Goal: Transaction & Acquisition: Purchase product/service

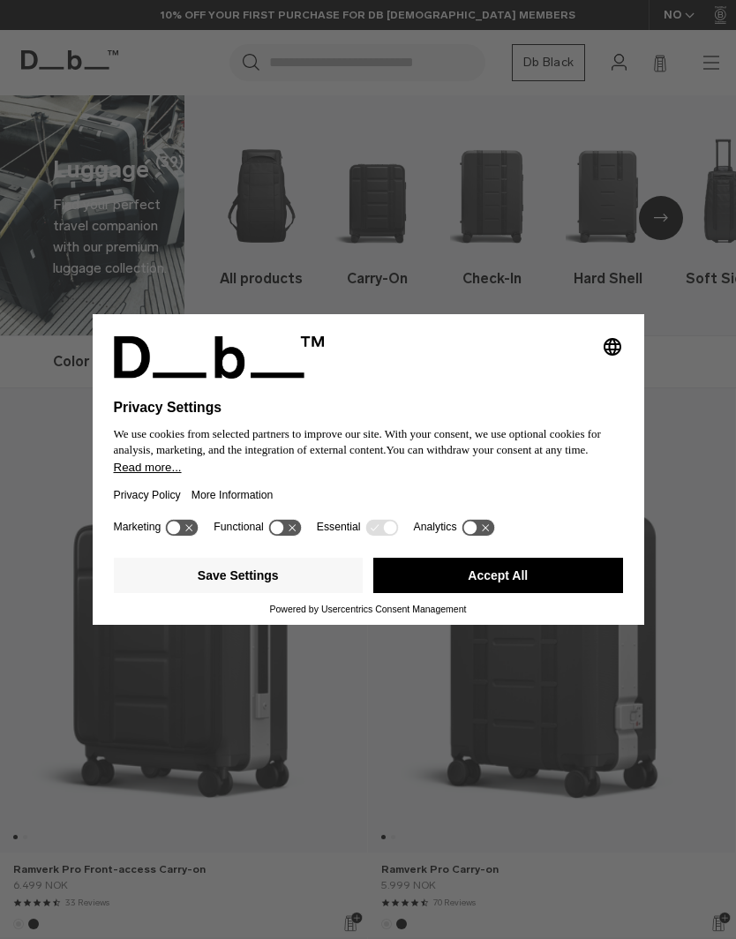
click at [537, 582] on button "Accept All" at bounding box center [498, 575] width 250 height 35
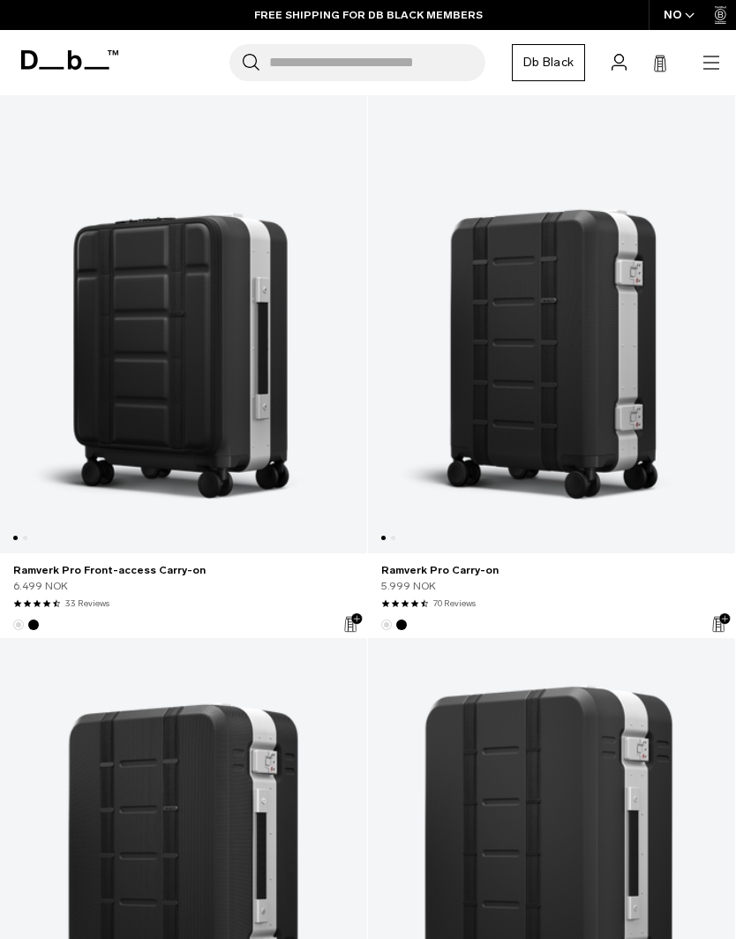
scroll to position [297, 0]
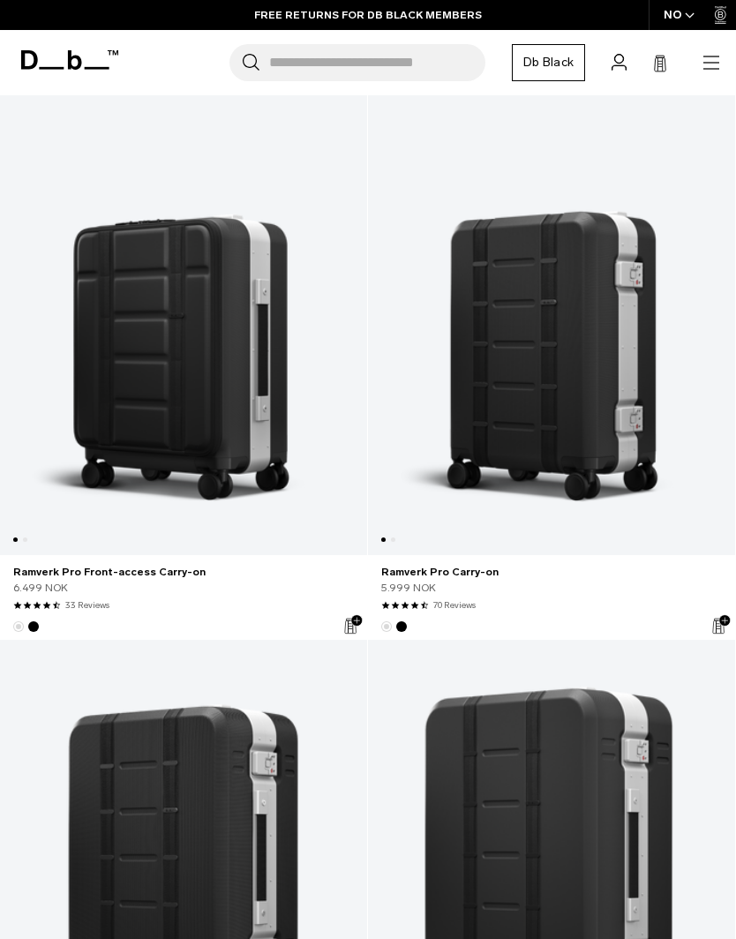
click at [568, 396] on link "Ramverk Pro Carry-on" at bounding box center [551, 323] width 367 height 464
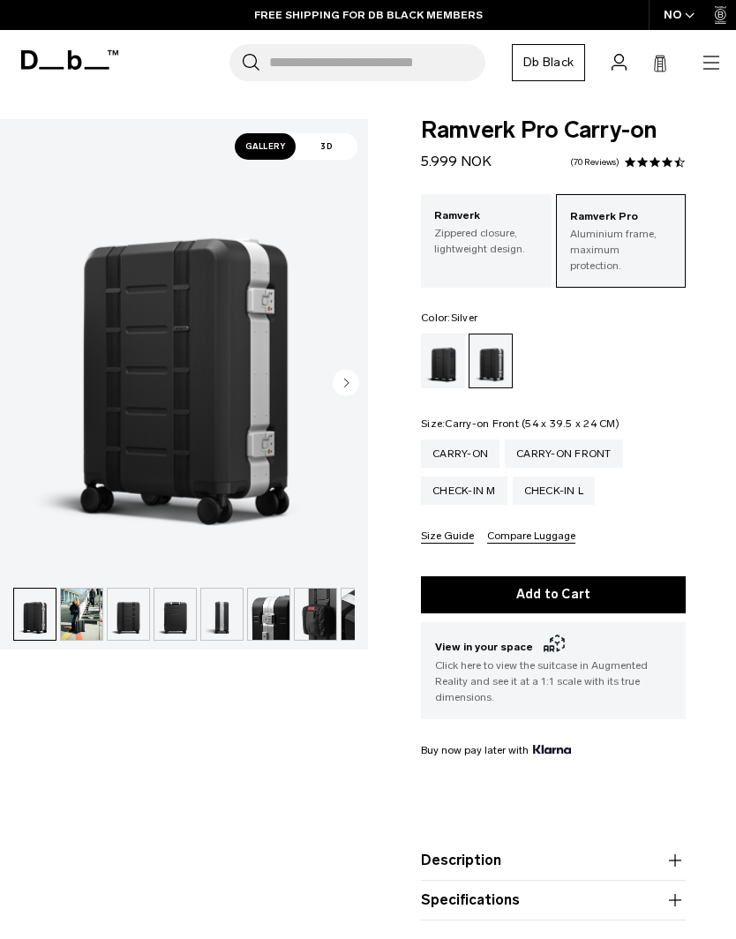
click at [577, 440] on div "Carry-on Front" at bounding box center [564, 453] width 118 height 28
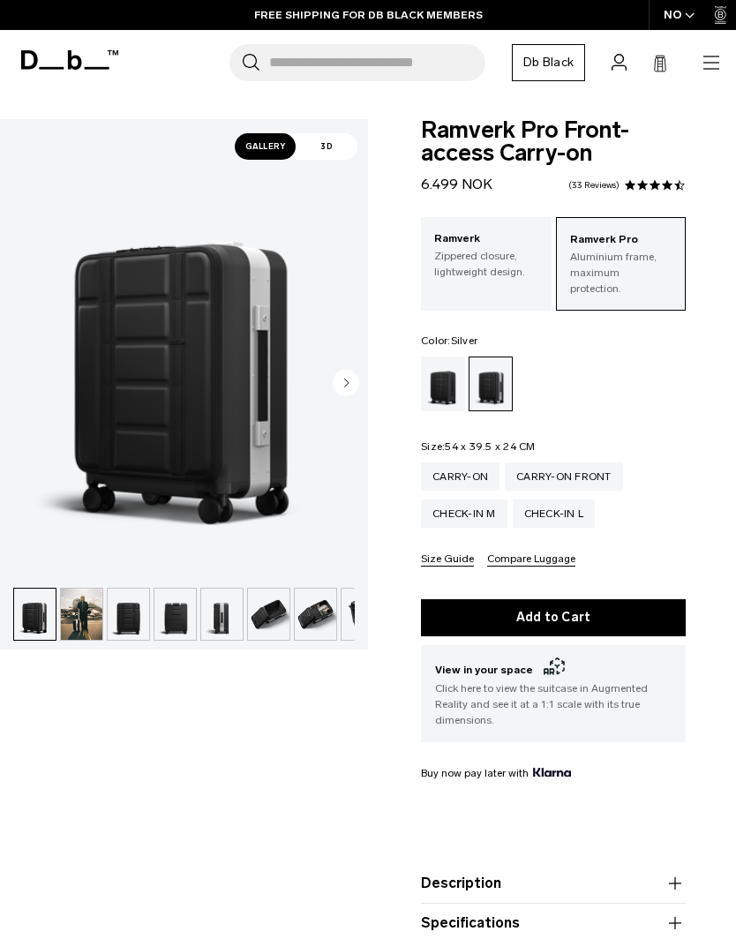
click at [473, 465] on div "Carry-on" at bounding box center [460, 476] width 79 height 28
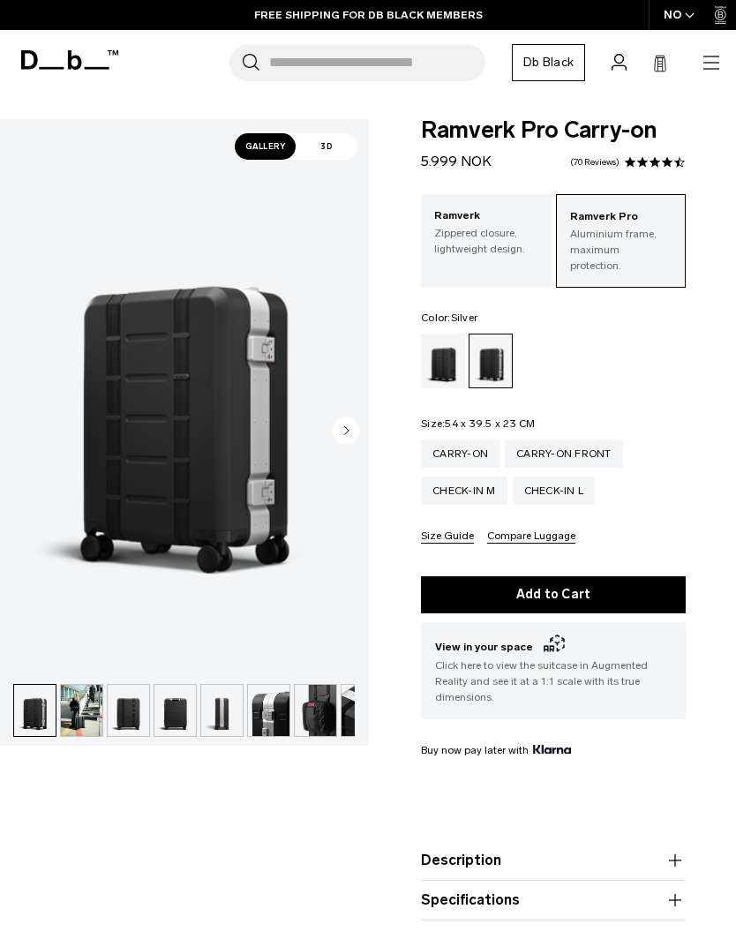
click at [202, 472] on img "1 / 14" at bounding box center [184, 398] width 368 height 460
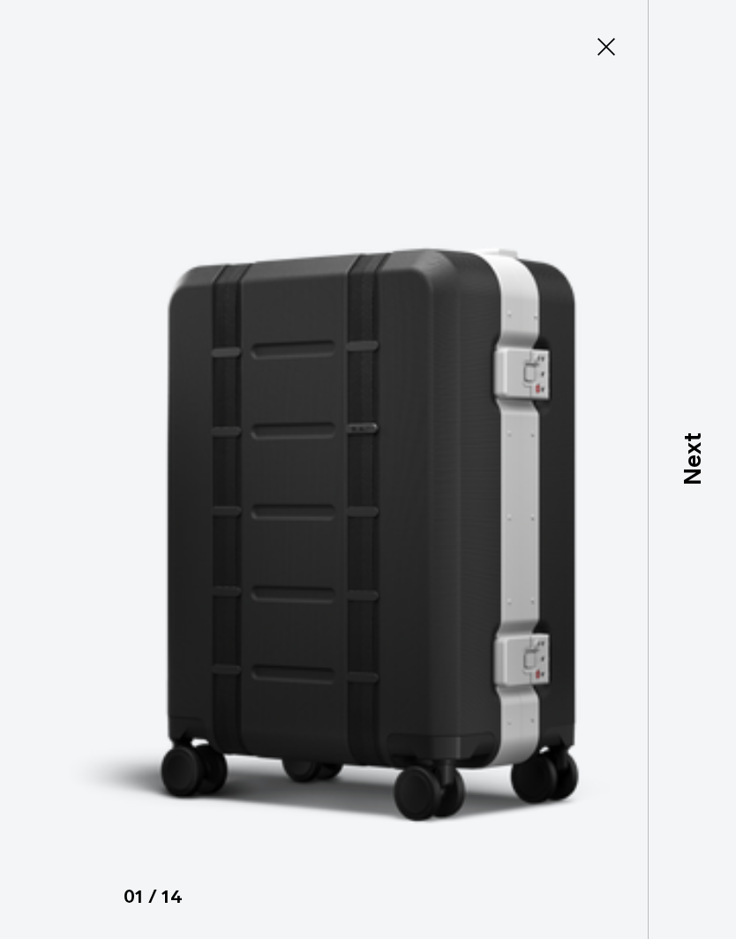
click at [705, 485] on p "Next" at bounding box center [692, 458] width 36 height 53
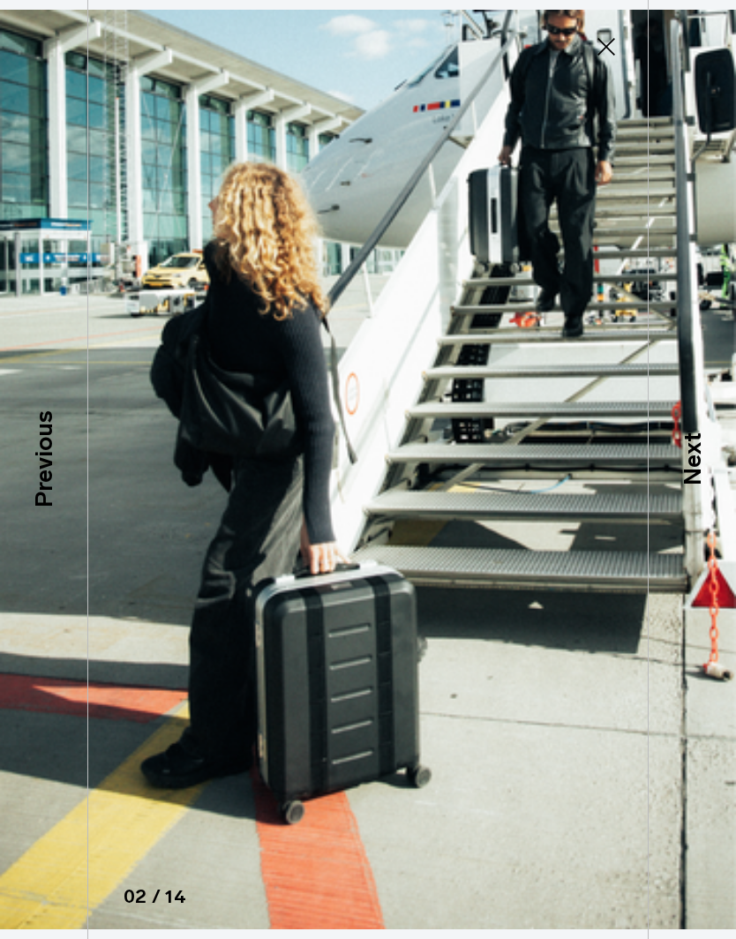
click at [697, 485] on p "Next" at bounding box center [692, 458] width 36 height 53
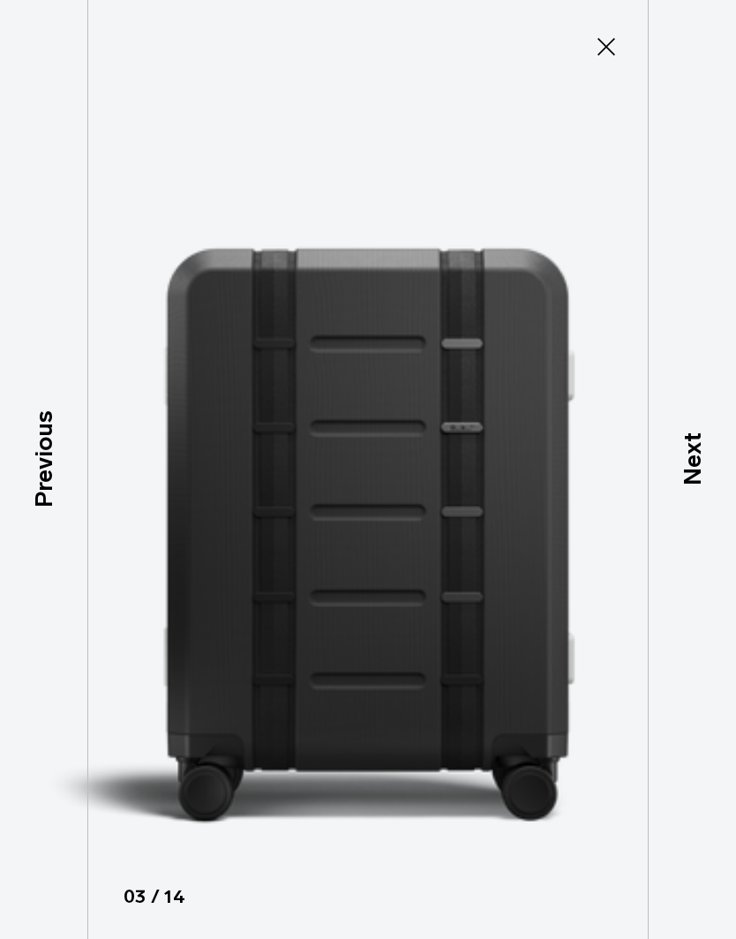
click at [49, 486] on p "Previous" at bounding box center [44, 458] width 36 height 97
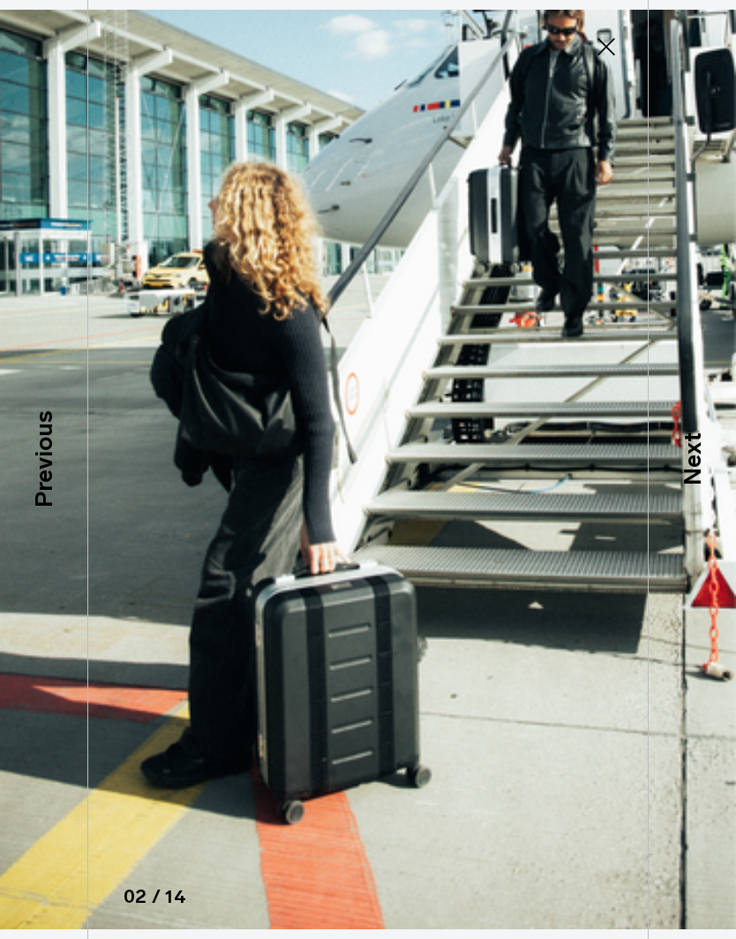
click at [703, 485] on p "Next" at bounding box center [692, 458] width 36 height 53
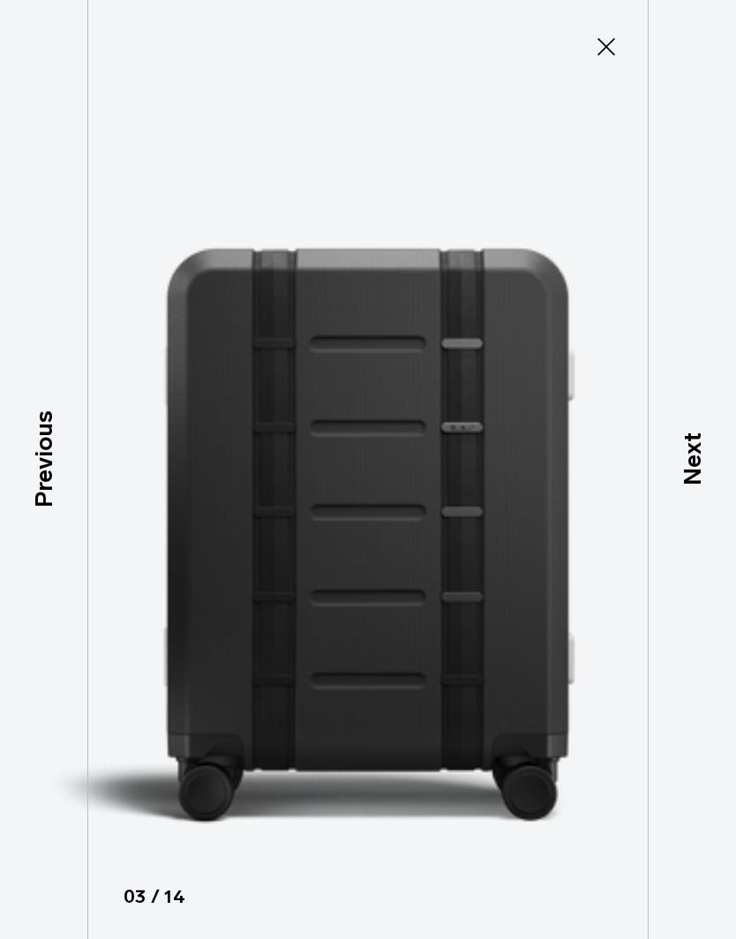
click at [703, 485] on p "Next" at bounding box center [692, 458] width 36 height 53
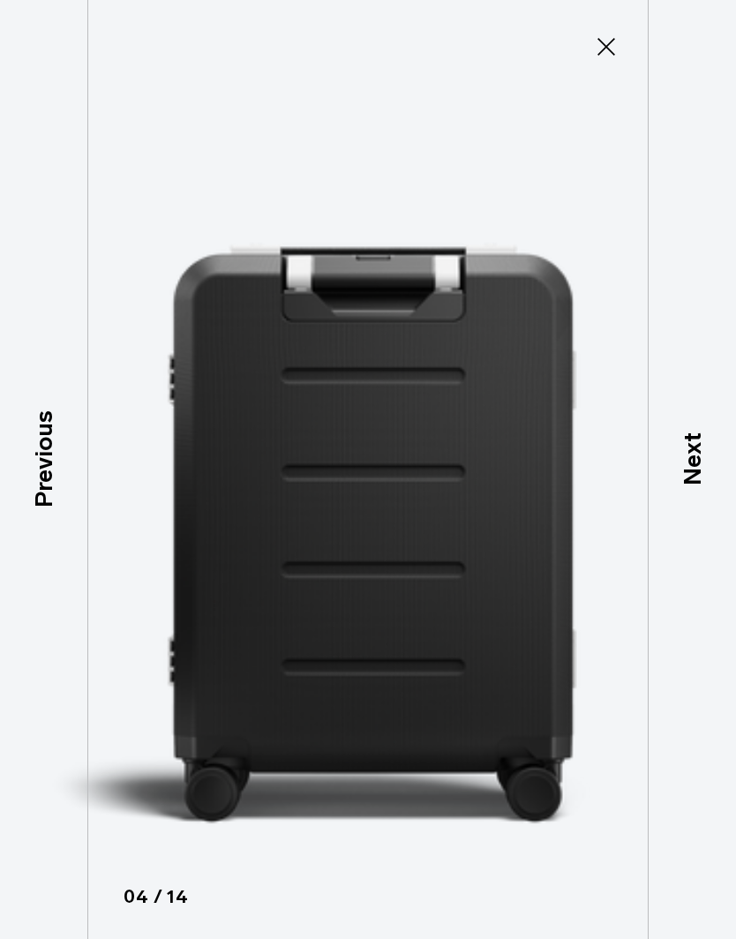
click at [706, 485] on p "Next" at bounding box center [692, 458] width 36 height 53
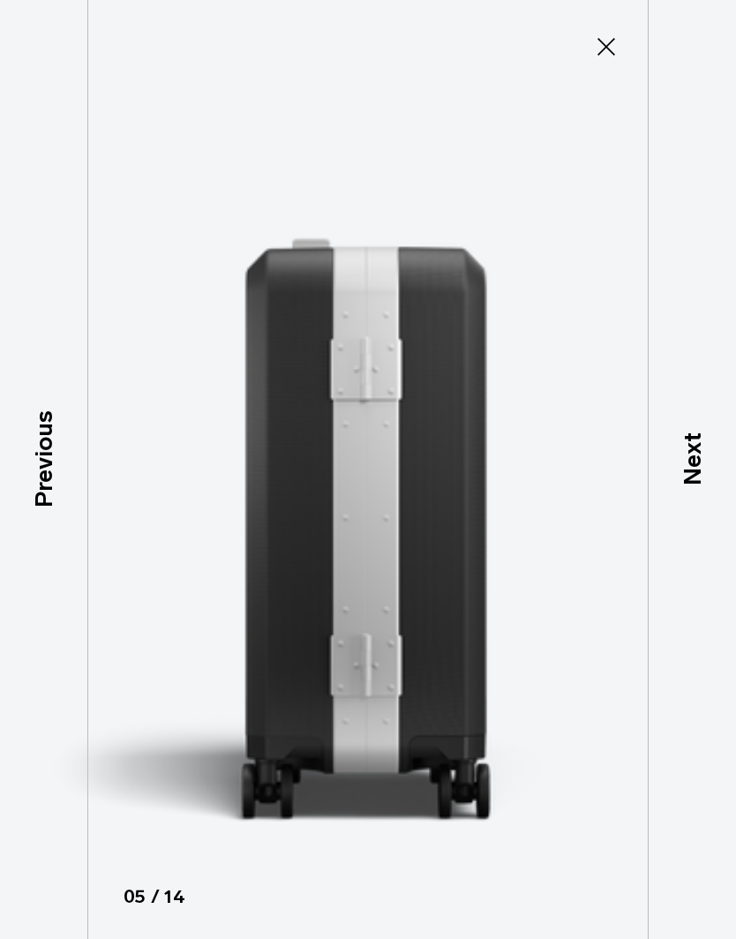
click at [704, 485] on p "Next" at bounding box center [692, 458] width 36 height 53
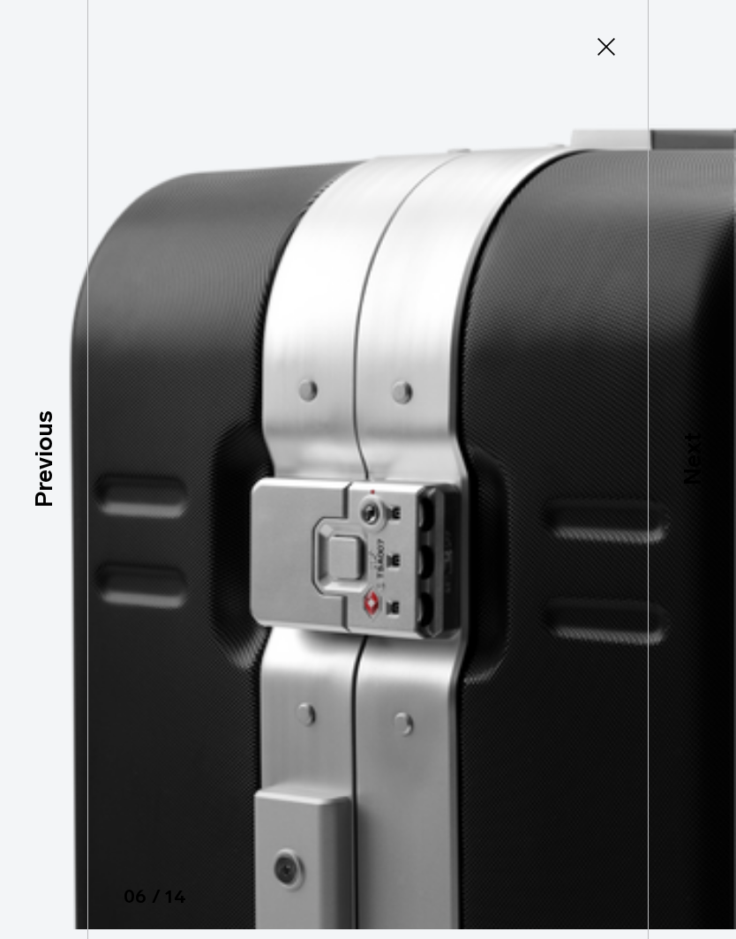
click at [702, 485] on p "Next" at bounding box center [692, 458] width 36 height 53
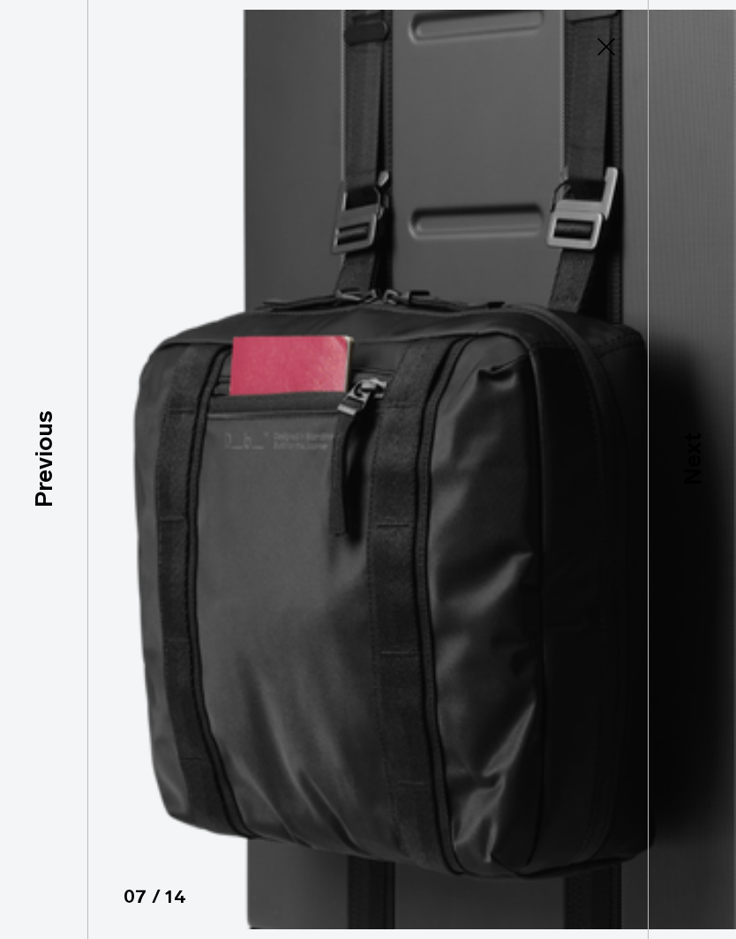
click at [704, 485] on p "Next" at bounding box center [692, 458] width 36 height 53
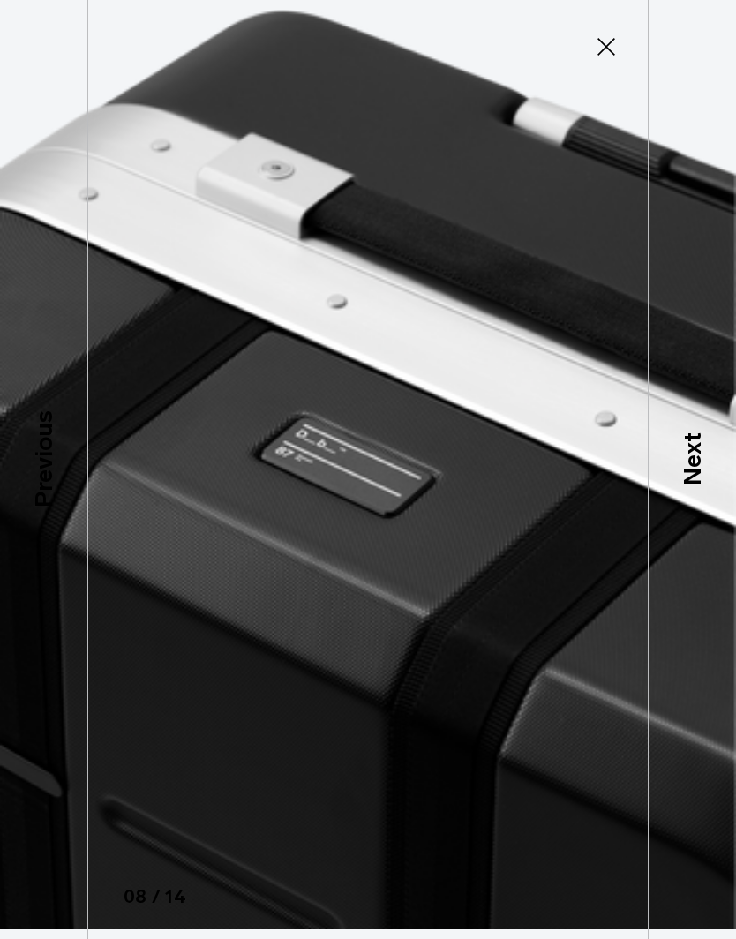
click at [702, 485] on p "Next" at bounding box center [692, 458] width 36 height 53
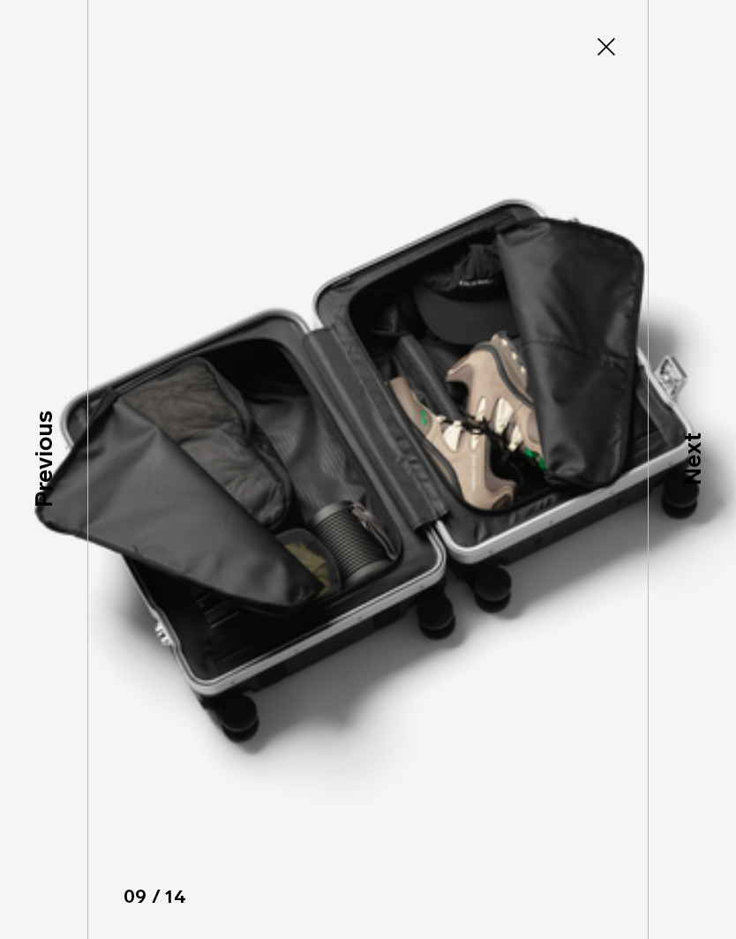
click at [695, 485] on p "Next" at bounding box center [692, 458] width 36 height 53
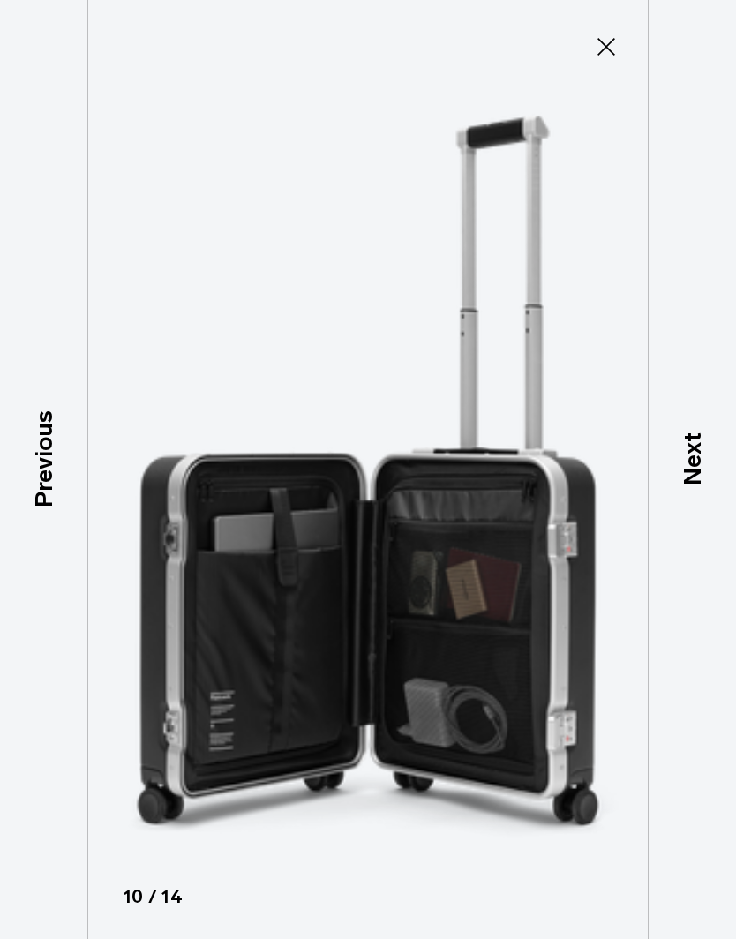
click at [699, 485] on p "Next" at bounding box center [692, 458] width 36 height 53
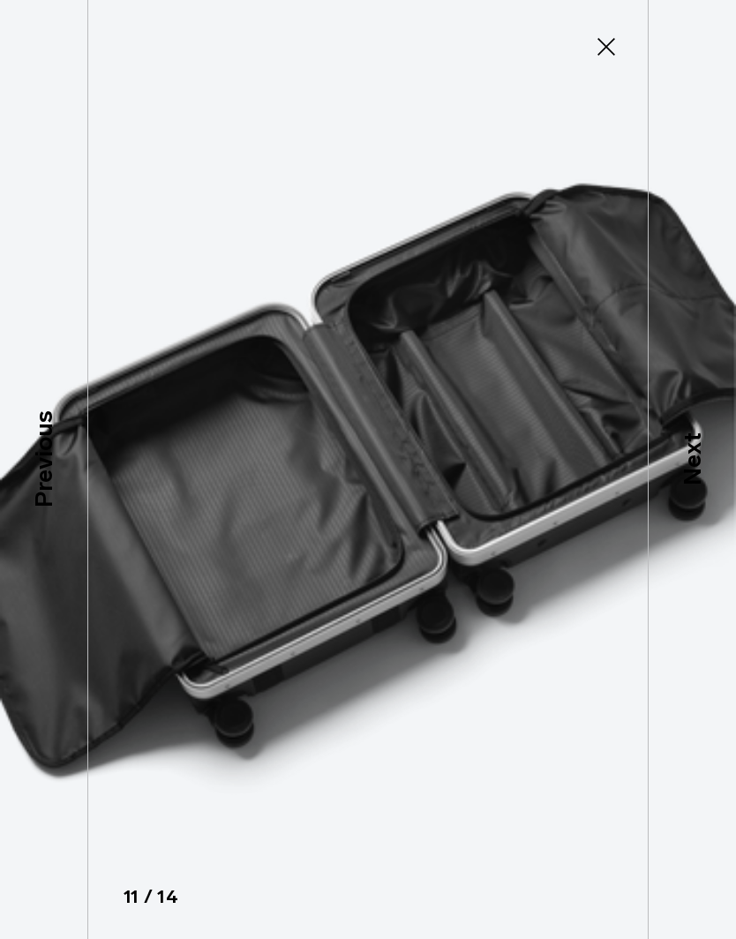
click at [695, 485] on p "Next" at bounding box center [692, 458] width 36 height 53
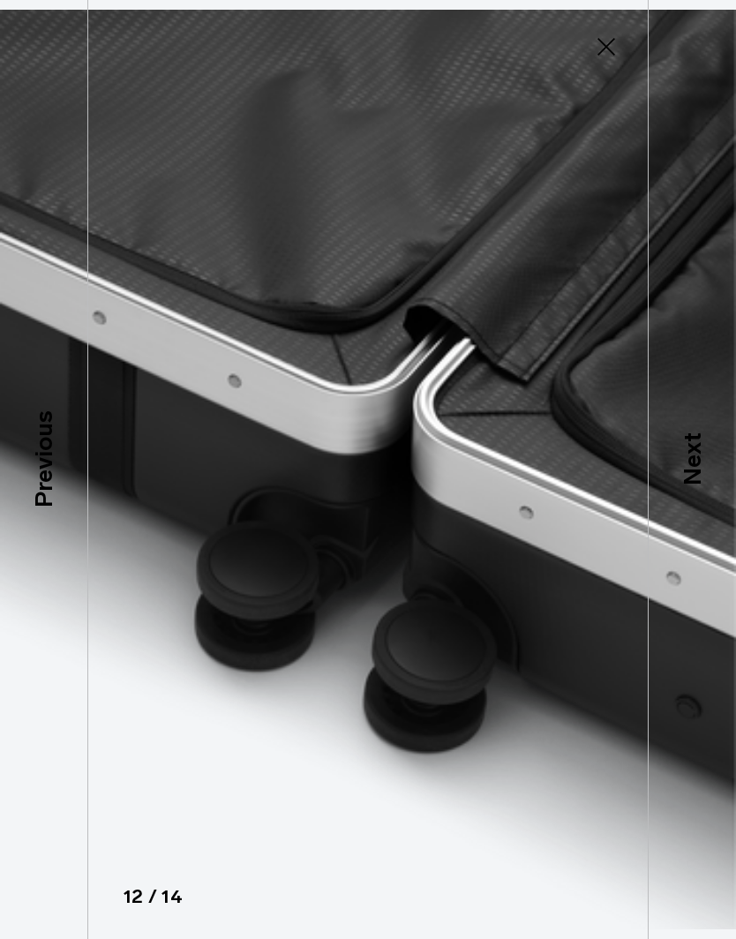
click at [698, 485] on p "Next" at bounding box center [692, 458] width 36 height 53
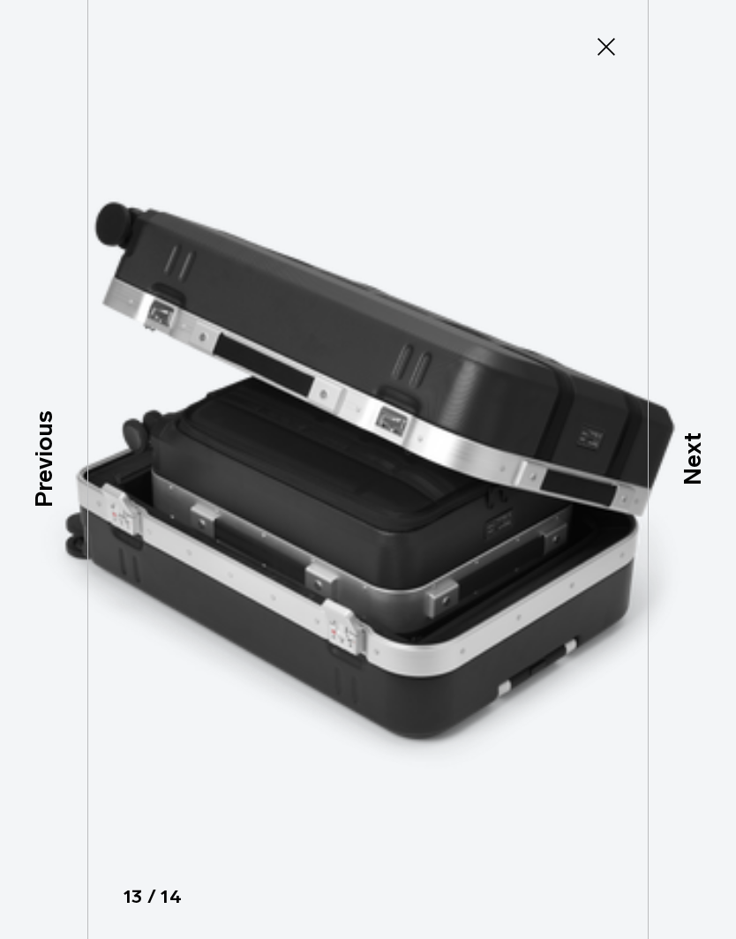
click at [700, 485] on p "Next" at bounding box center [692, 458] width 36 height 53
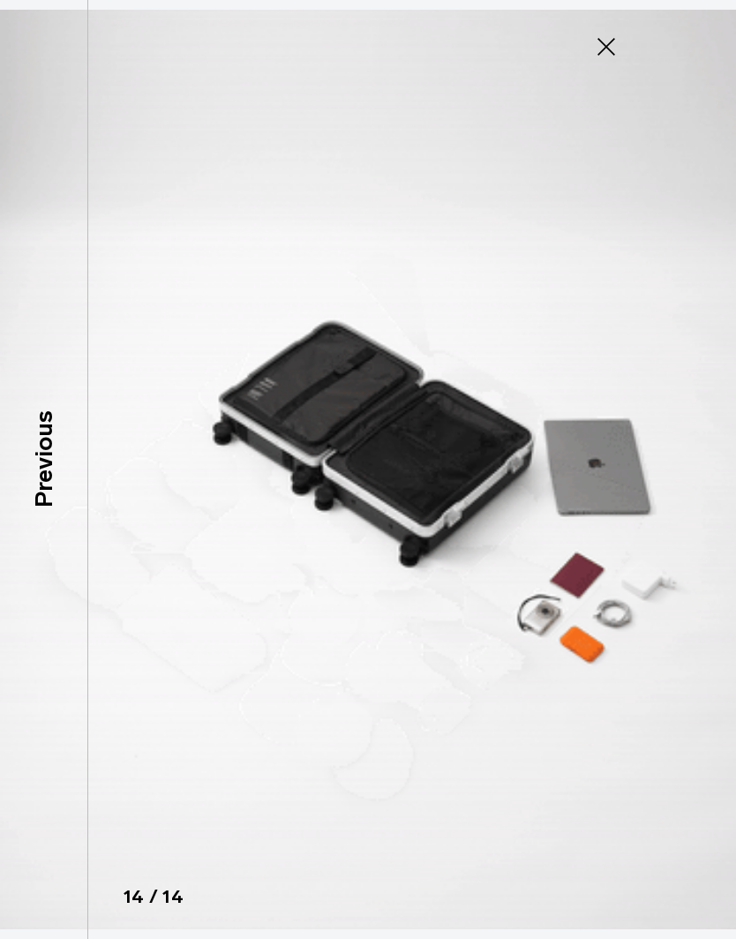
click at [704, 489] on img at bounding box center [368, 469] width 736 height 939
